Goal: Information Seeking & Learning: Understand process/instructions

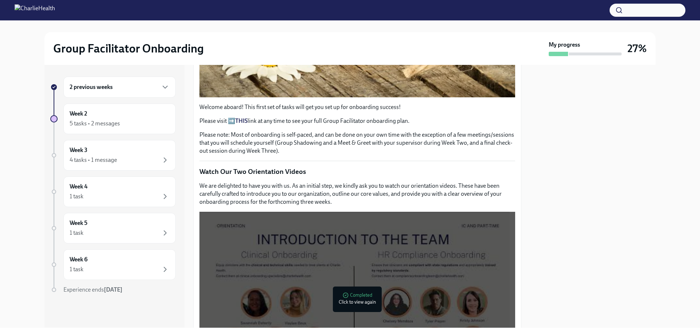
scroll to position [255, 0]
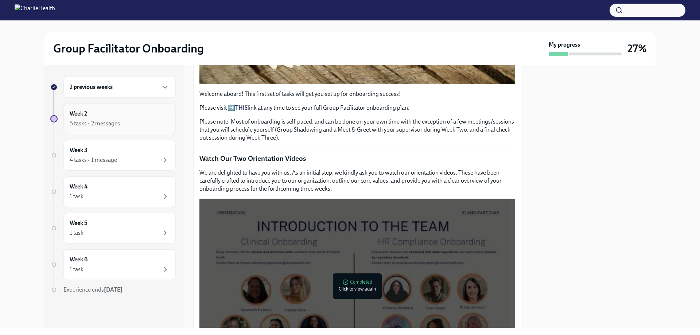
click at [137, 118] on div "Week 2 5 tasks • 2 messages" at bounding box center [120, 119] width 100 height 18
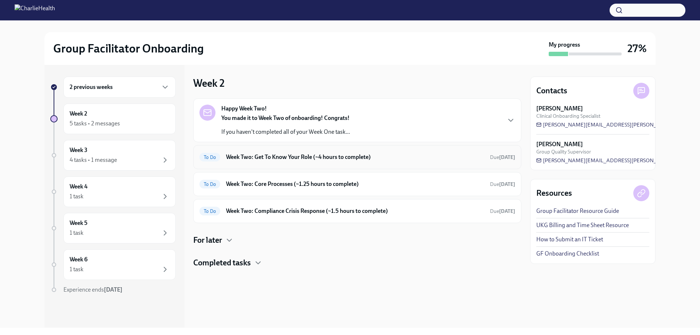
click at [244, 161] on div "To Do Week Two: Get To Know Your Role (~4 hours to complete) Due [DATE]" at bounding box center [357, 157] width 316 height 12
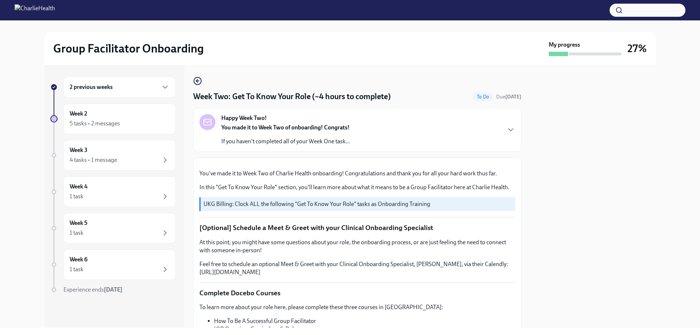
click at [323, 138] on p "If you haven't completed all of your Week One task..." at bounding box center [285, 141] width 129 height 8
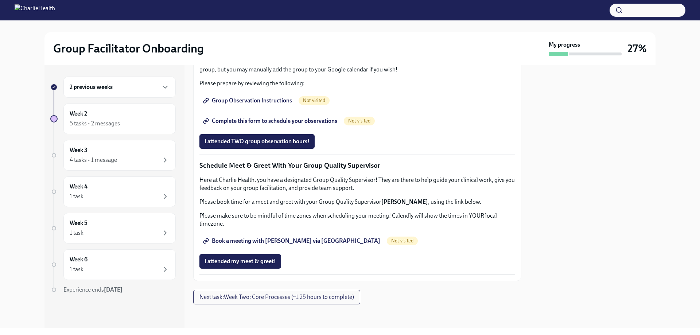
scroll to position [583, 0]
click at [123, 86] on div "2 previous weeks" at bounding box center [120, 87] width 100 height 9
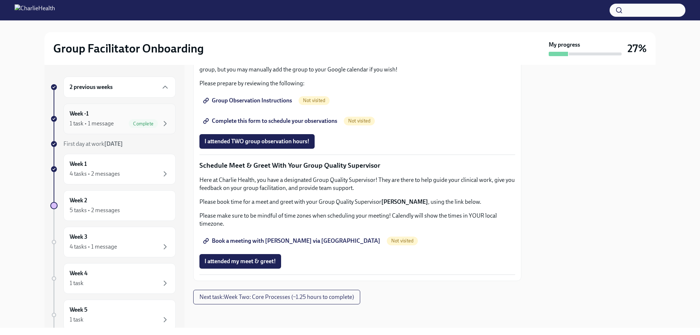
click at [93, 119] on div "Week -1 1 task • 1 message Complete" at bounding box center [120, 119] width 100 height 18
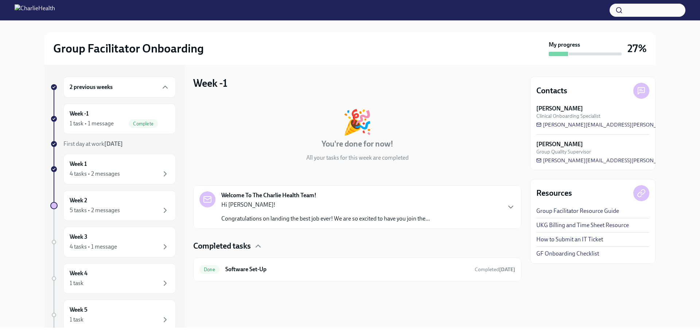
click at [336, 200] on div "Welcome To The Charlie Health Team! Hi Crushonna! Congratulations on landing th…" at bounding box center [325, 206] width 208 height 31
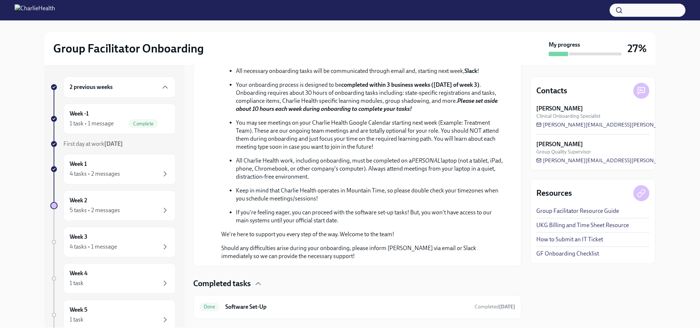
scroll to position [290, 0]
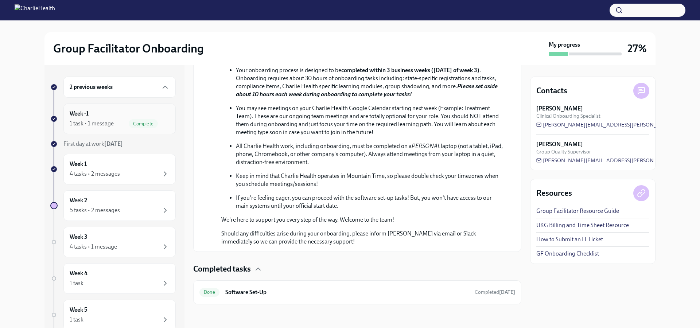
click at [107, 128] on div "1 task • 1 message Complete" at bounding box center [120, 123] width 100 height 9
click at [125, 87] on div "2 previous weeks" at bounding box center [120, 87] width 100 height 9
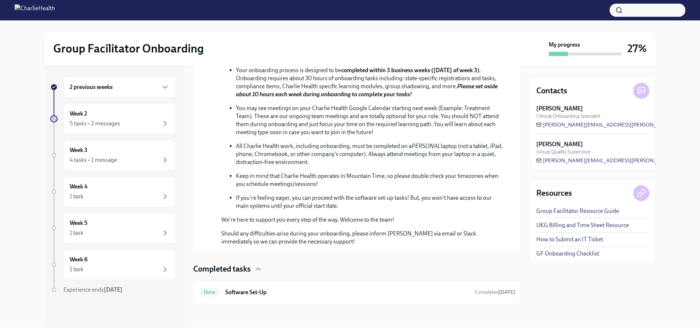
click at [125, 87] on div "2 previous weeks" at bounding box center [120, 87] width 100 height 9
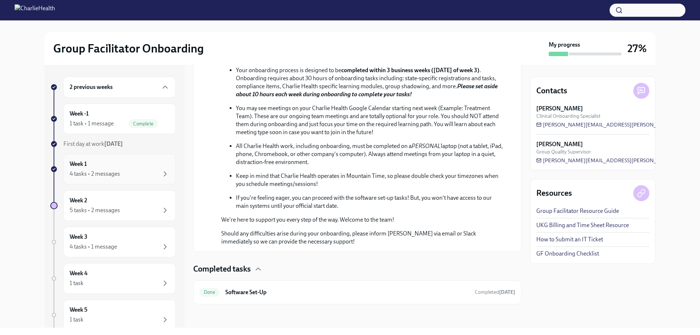
click at [107, 166] on div "Week 1 4 tasks • 2 messages" at bounding box center [120, 169] width 100 height 18
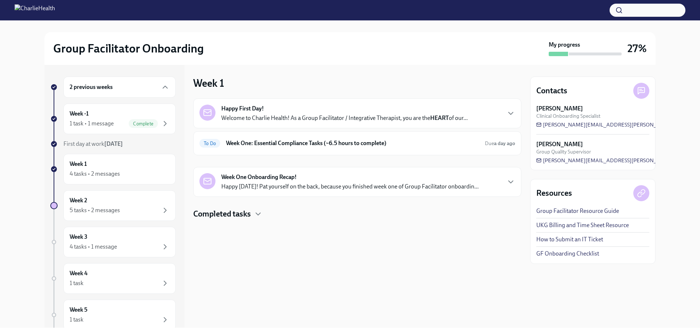
click at [274, 185] on p "Happy [DATE]! Pat yourself on the back, because you finished week one of Group …" at bounding box center [349, 187] width 257 height 8
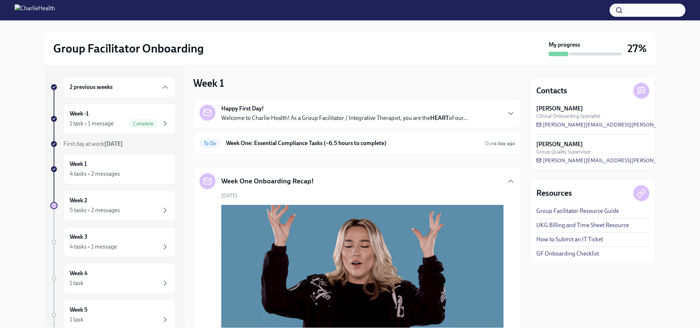
click at [447, 115] on strong "HEART" at bounding box center [439, 117] width 19 height 7
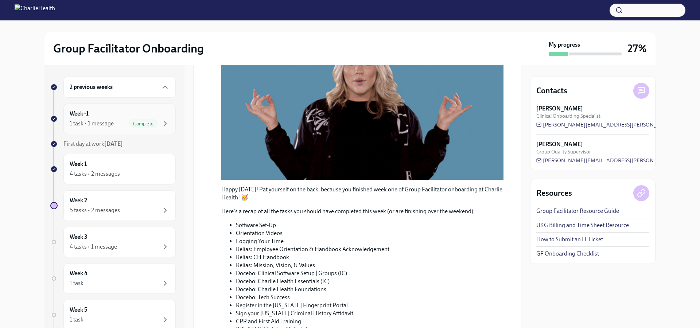
scroll to position [317, 0]
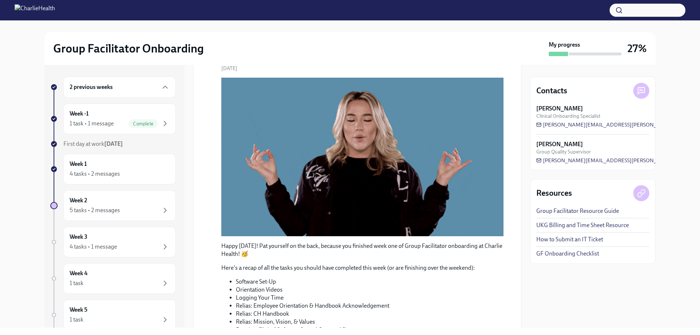
click at [155, 89] on div "2 previous weeks" at bounding box center [120, 87] width 100 height 9
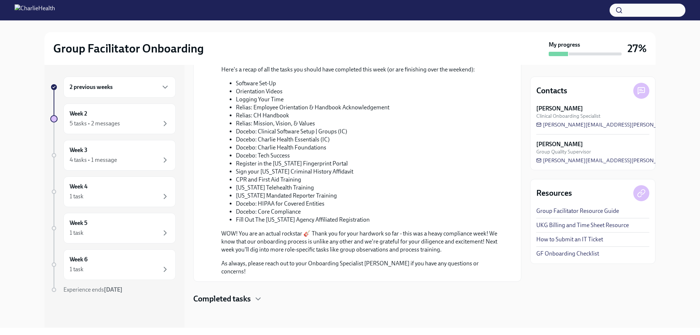
scroll to position [645, 0]
click at [136, 114] on div "Week 2 5 tasks • 2 messages" at bounding box center [120, 119] width 100 height 18
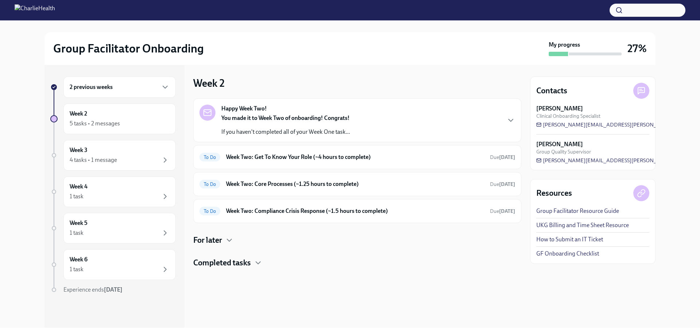
click at [260, 110] on strong "Happy Week Two!" at bounding box center [244, 109] width 46 height 8
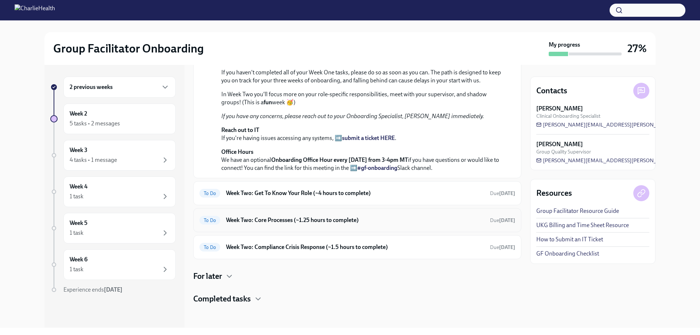
scroll to position [212, 0]
click at [303, 190] on h6 "Week Two: Get To Know Your Role (~4 hours to complete)" at bounding box center [355, 193] width 258 height 8
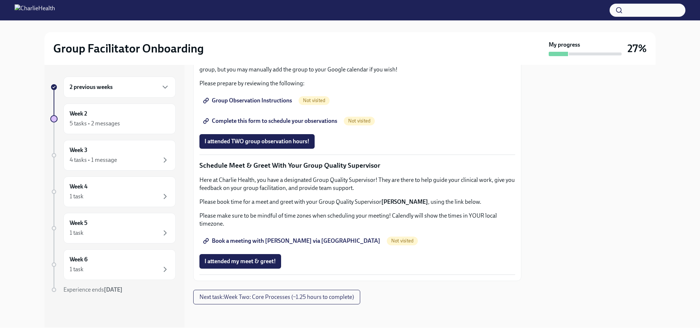
scroll to position [510, 0]
click at [281, 104] on span "Group Observation Instructions" at bounding box center [247, 100] width 87 height 7
